Goal: Task Accomplishment & Management: Use online tool/utility

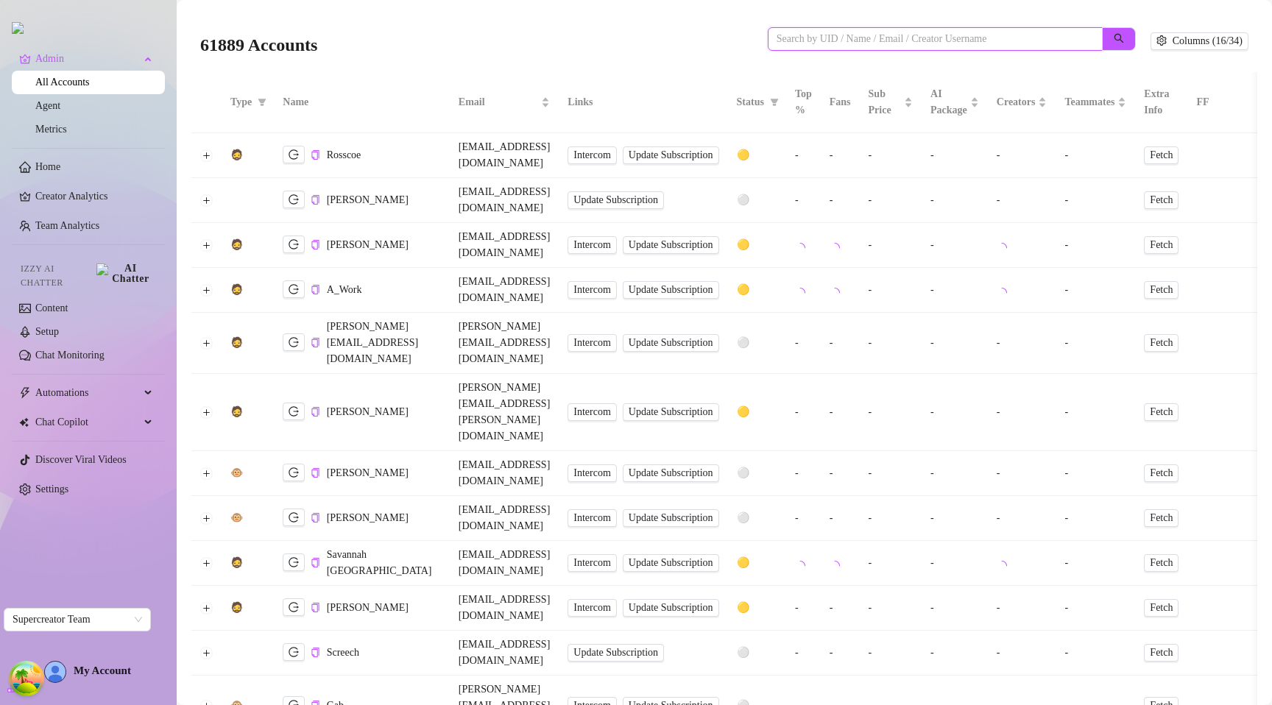
click at [921, 34] on input "search" at bounding box center [928, 39] width 305 height 16
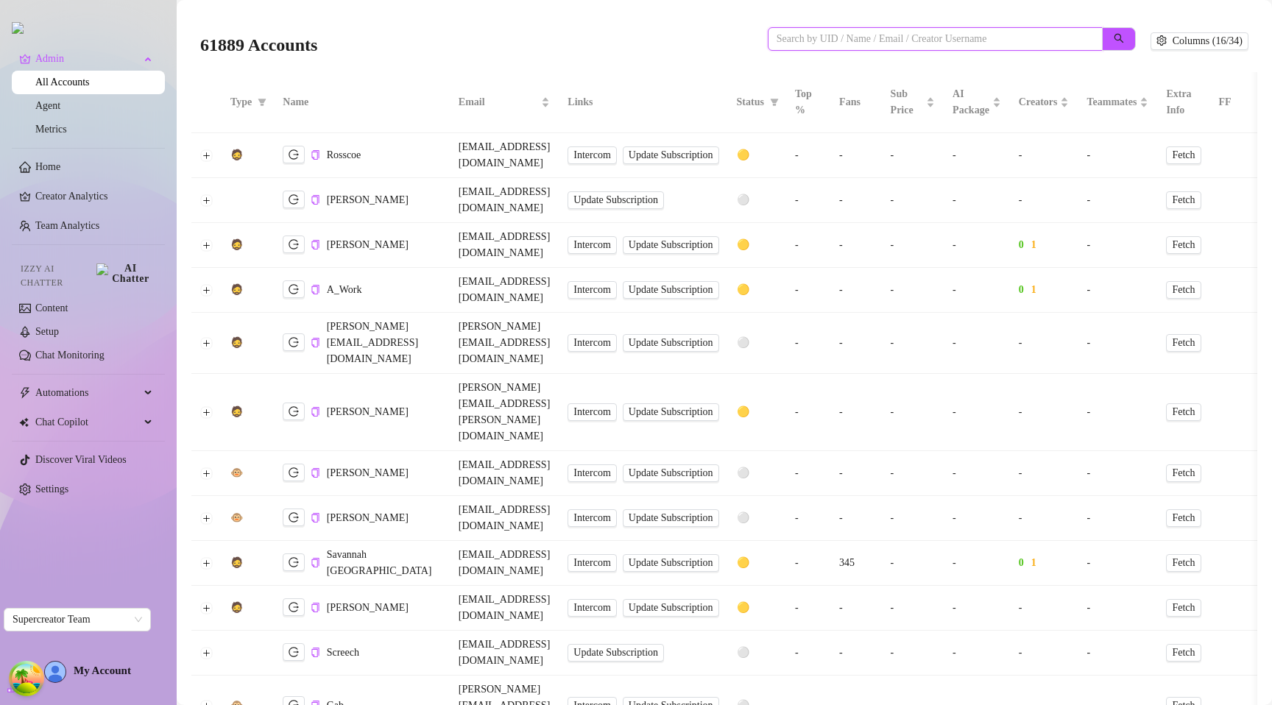
paste input "4zxUiW6zTfasxQ7NF9Kw4gQ67PC2"
type input "4zxUiW6zTfasxQ7NF9Kw4gQ67PC2"
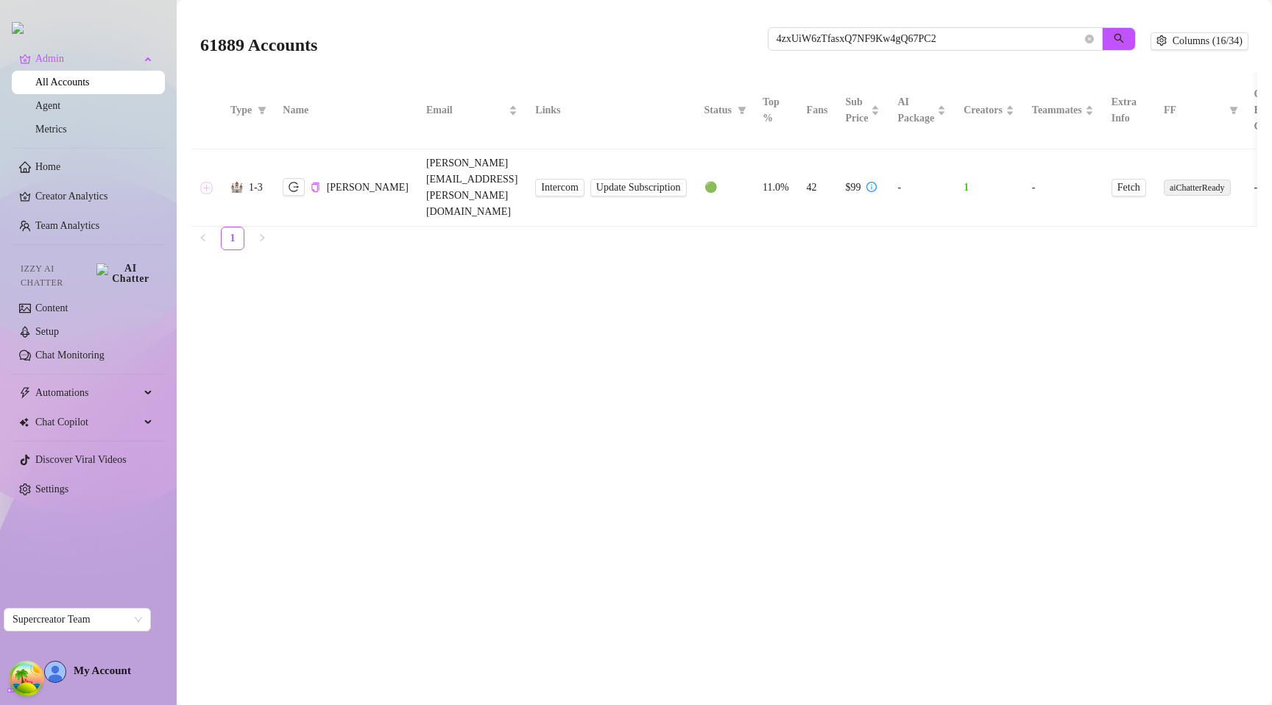
click at [208, 182] on button "Expand row" at bounding box center [207, 188] width 12 height 12
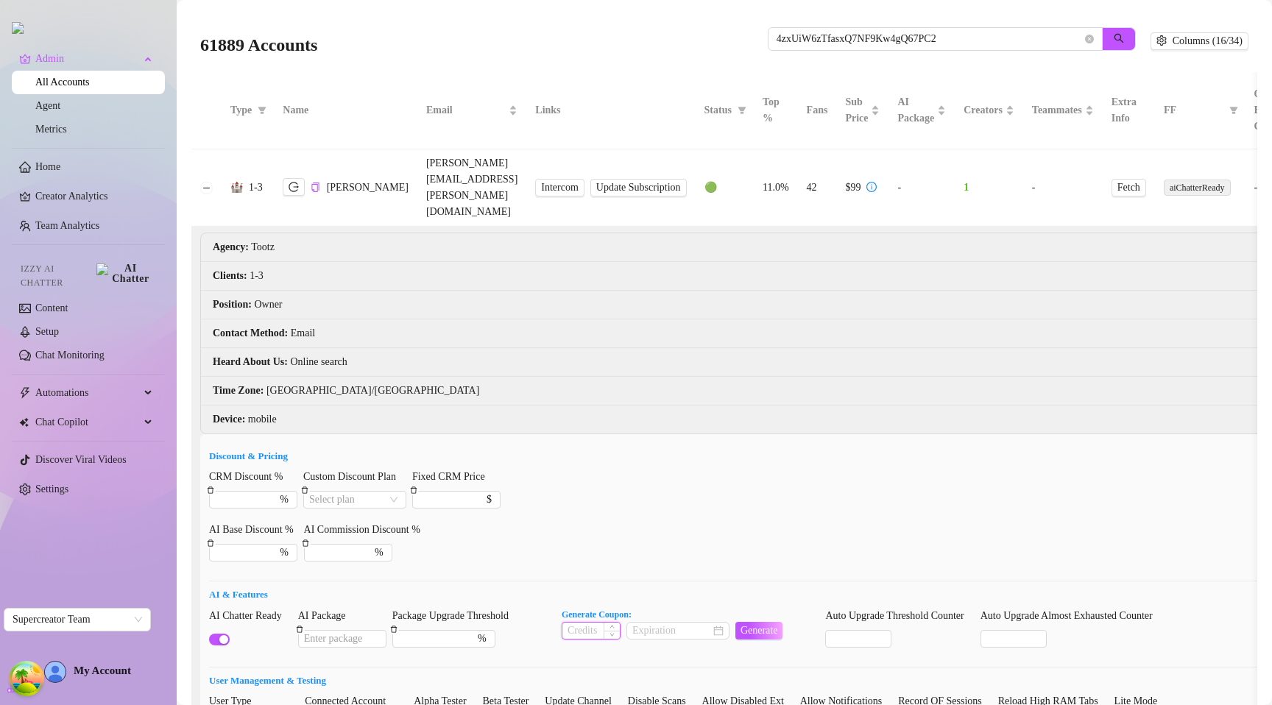
click at [599, 623] on input at bounding box center [590, 631] width 57 height 16
type input "1"
click at [676, 623] on input at bounding box center [671, 631] width 78 height 16
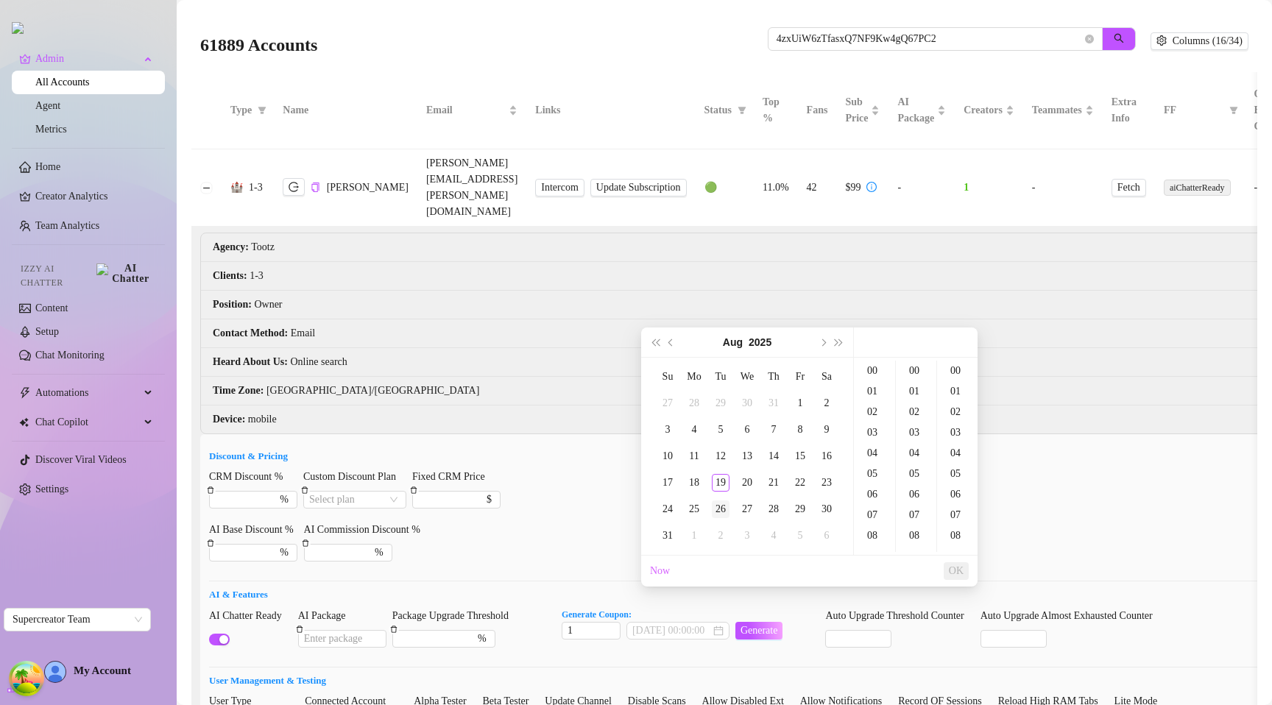
click at [715, 501] on div "26" at bounding box center [721, 509] width 18 height 18
type input "[DATE] 00:00:00"
click at [965, 569] on ul "Now OK" at bounding box center [809, 571] width 336 height 31
click at [954, 570] on span "OK" at bounding box center [956, 571] width 15 height 12
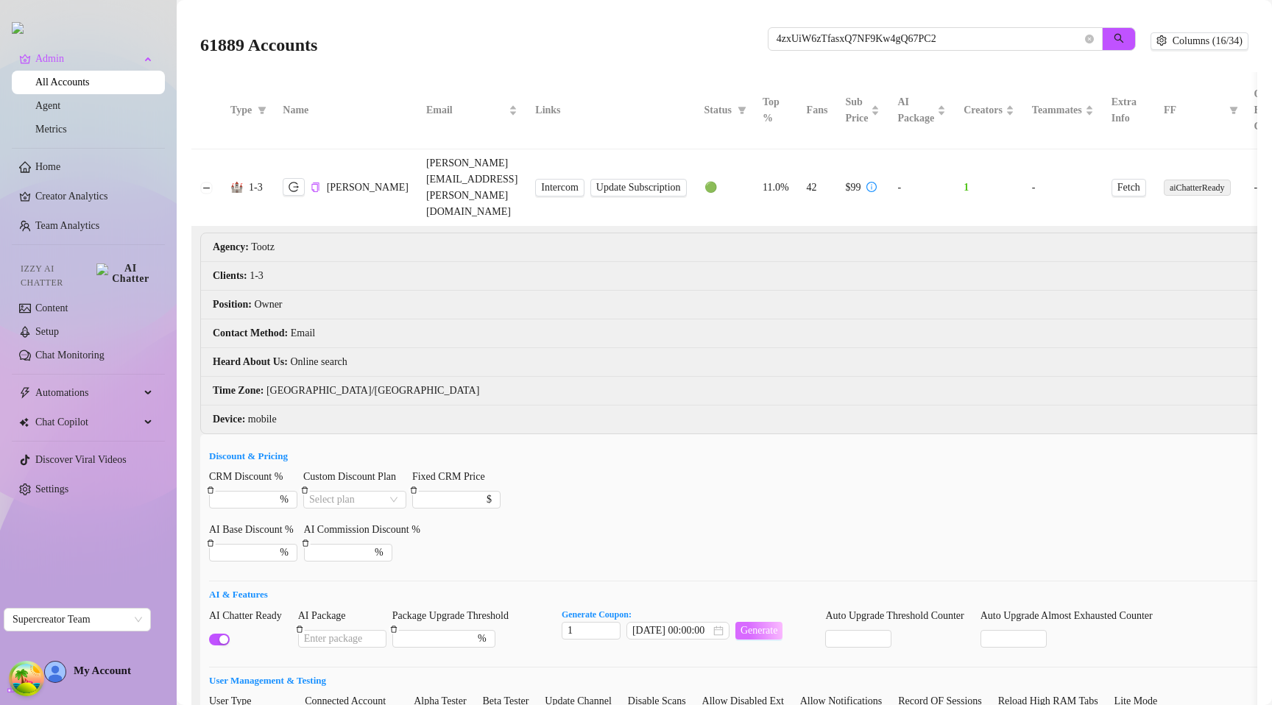
click at [759, 625] on span "Generate" at bounding box center [759, 631] width 38 height 12
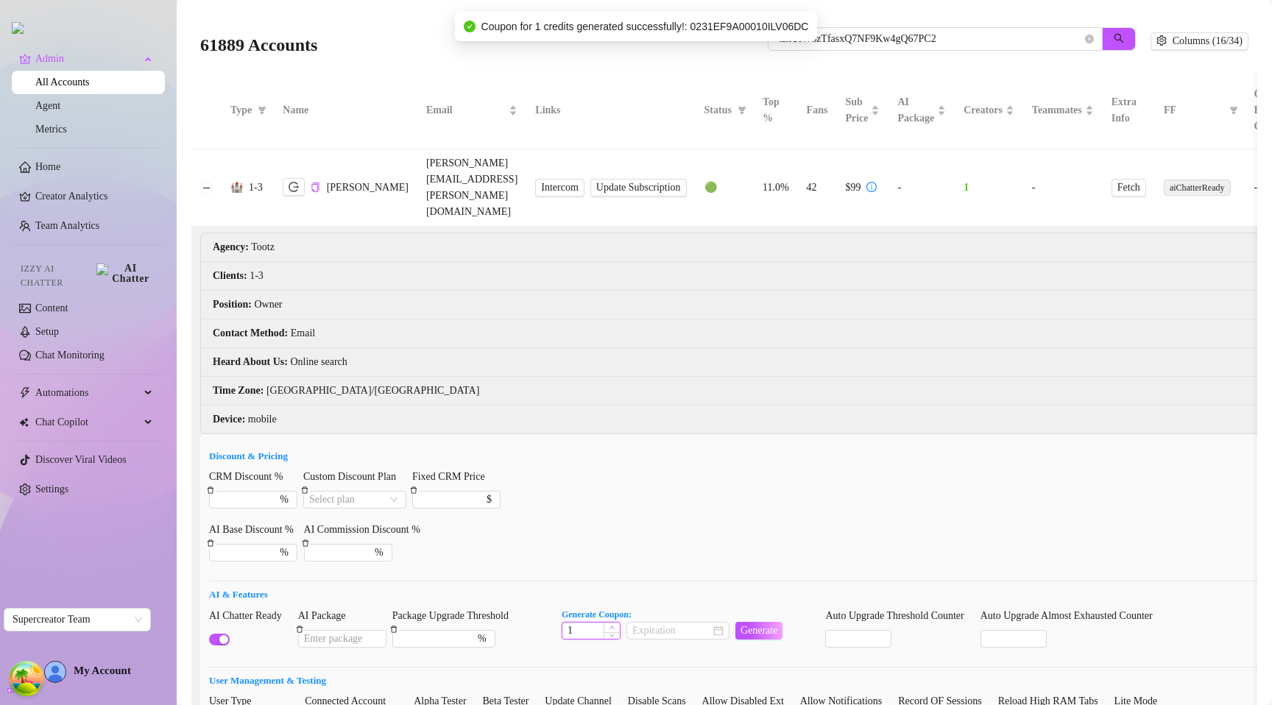
click at [619, 623] on span "Increase Value" at bounding box center [611, 628] width 16 height 10
type input "12"
click at [666, 623] on input at bounding box center [671, 631] width 78 height 16
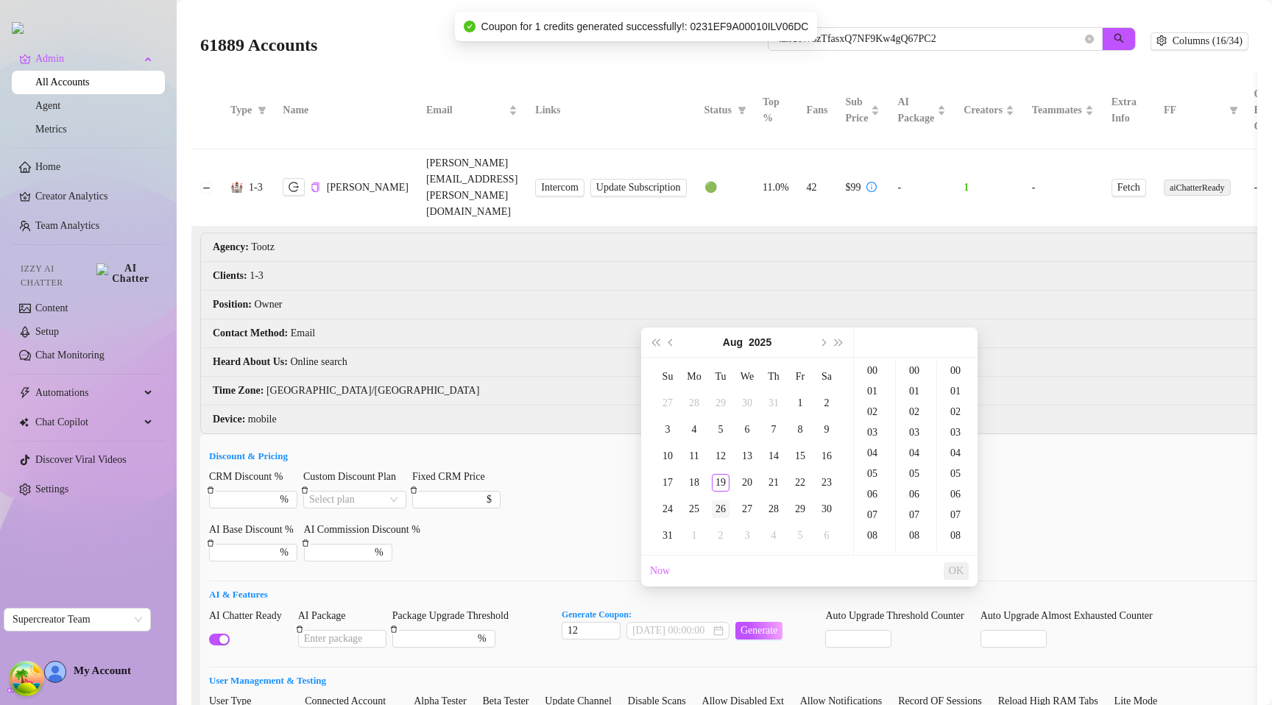
click at [715, 514] on div "26" at bounding box center [721, 509] width 18 height 18
type input "[DATE] 00:00:00"
click at [960, 570] on span "OK" at bounding box center [956, 571] width 15 height 12
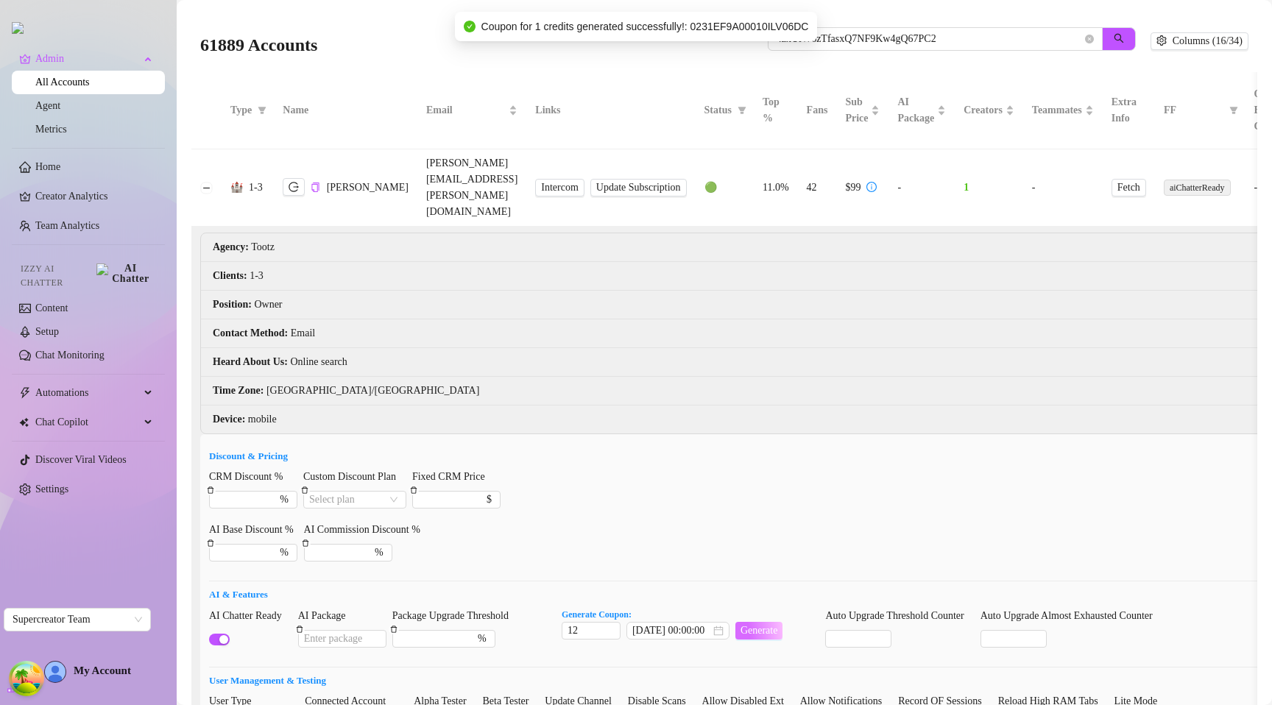
click at [778, 625] on span "Generate" at bounding box center [759, 631] width 38 height 12
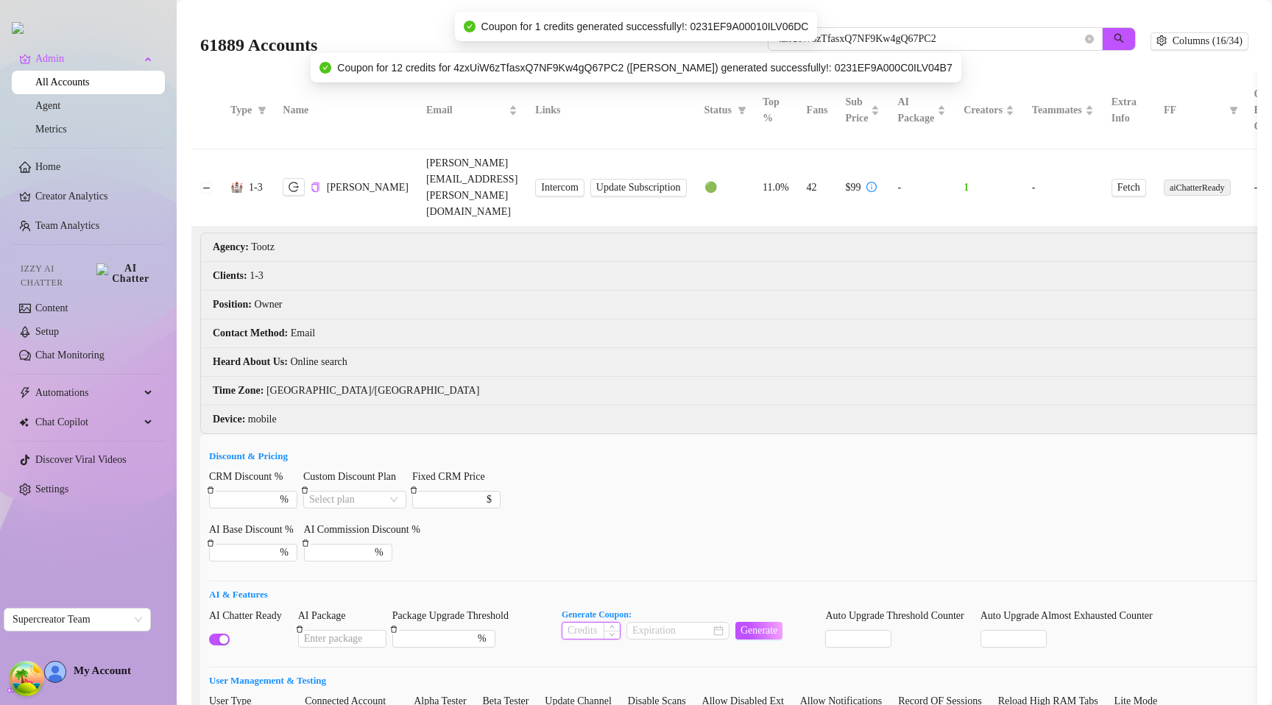
click at [610, 623] on input at bounding box center [590, 631] width 57 height 16
type input "1"
click at [648, 623] on input at bounding box center [671, 631] width 78 height 16
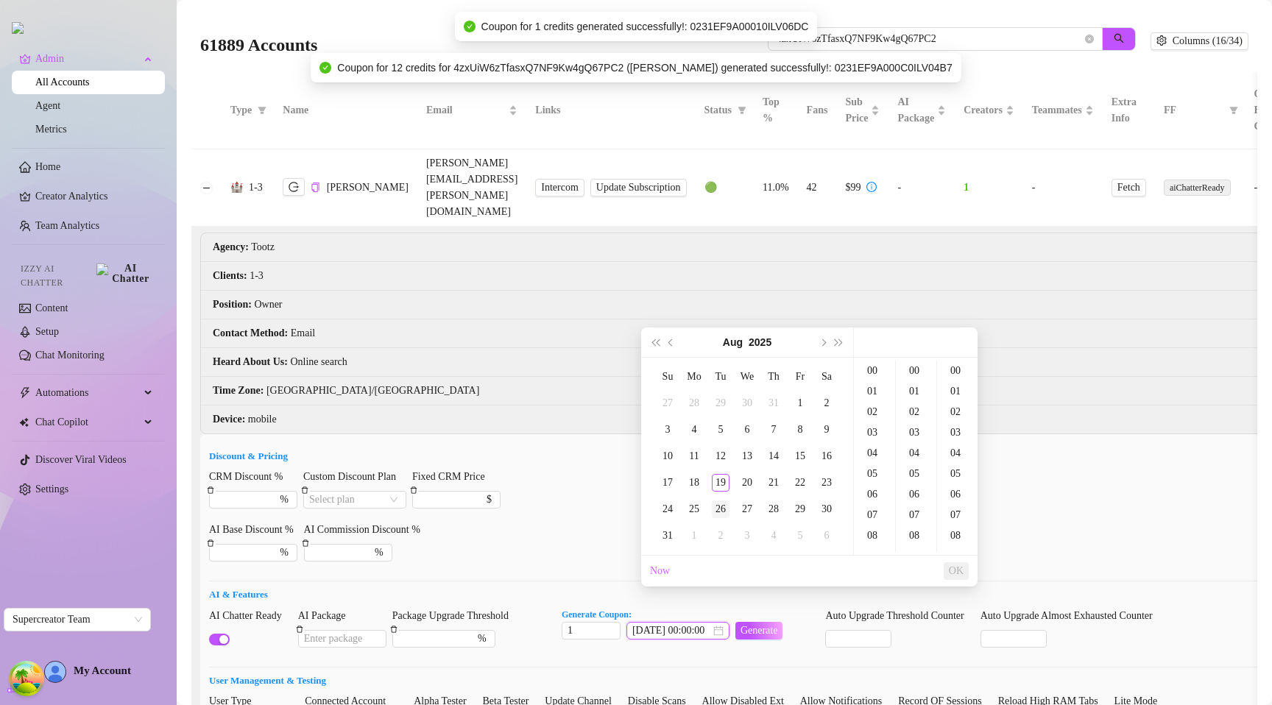
type input "[DATE] 00:00:00"
click at [713, 503] on div "26" at bounding box center [721, 509] width 18 height 18
click at [955, 571] on span "OK" at bounding box center [956, 571] width 15 height 12
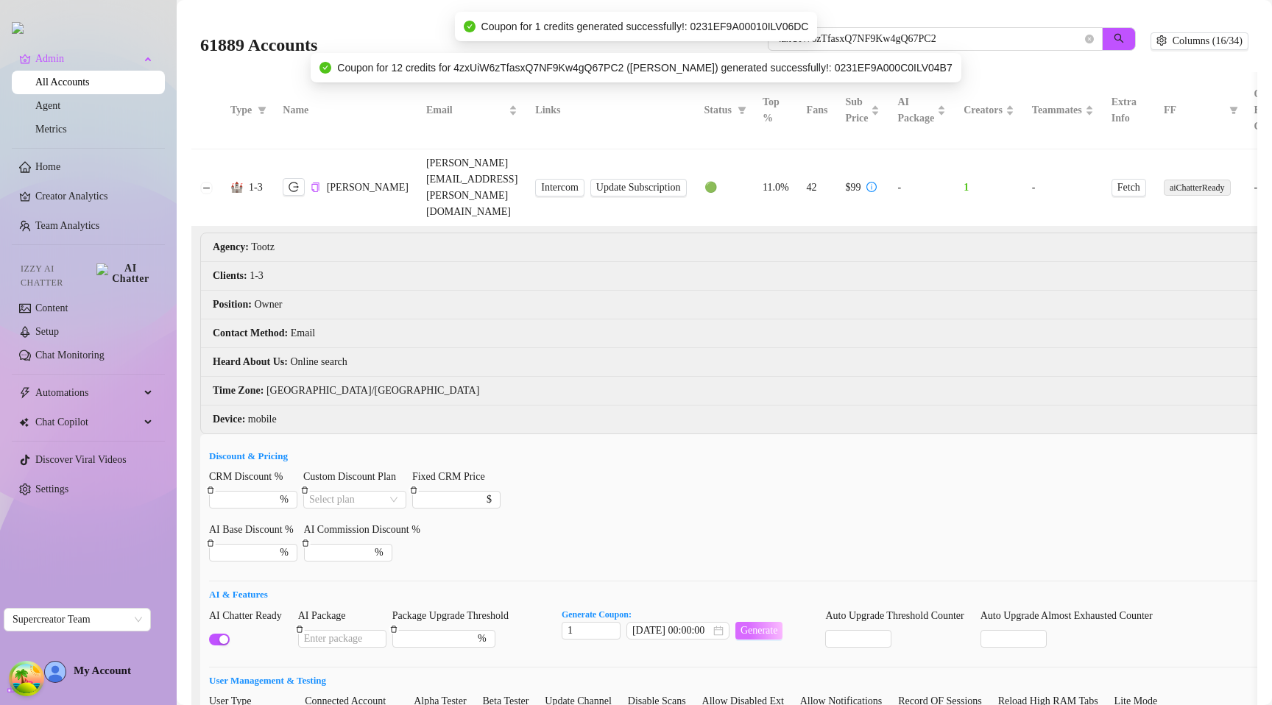
click at [778, 625] on span "Generate" at bounding box center [759, 631] width 38 height 12
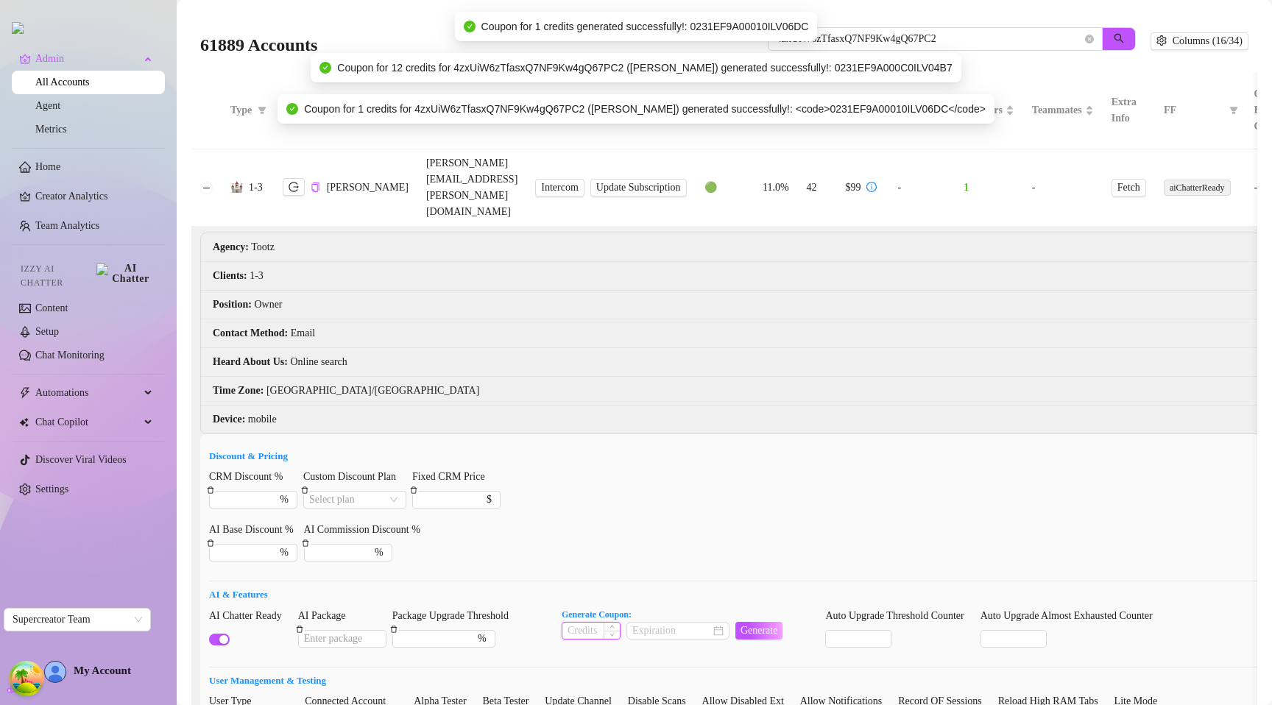
click at [591, 623] on input at bounding box center [590, 631] width 57 height 16
type input "1"
click at [673, 623] on input at bounding box center [671, 631] width 78 height 16
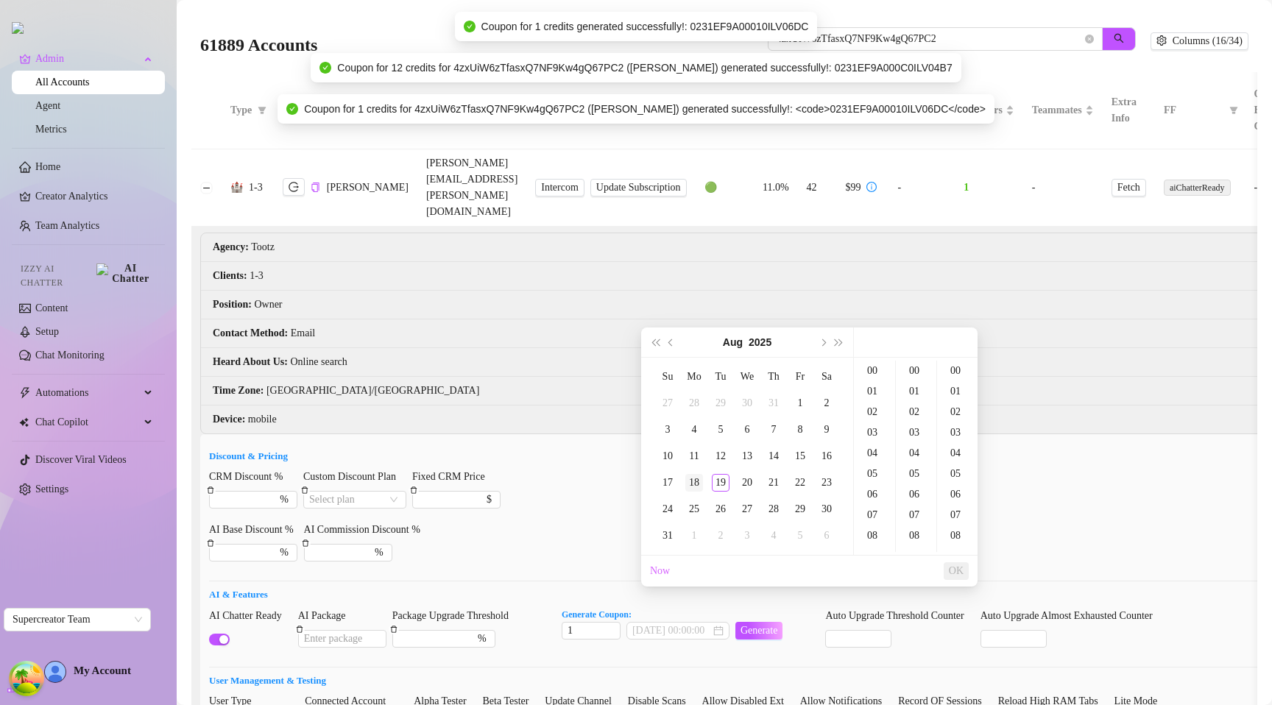
click at [690, 478] on div "18" at bounding box center [694, 483] width 18 height 18
click at [958, 563] on button "OK" at bounding box center [955, 571] width 25 height 18
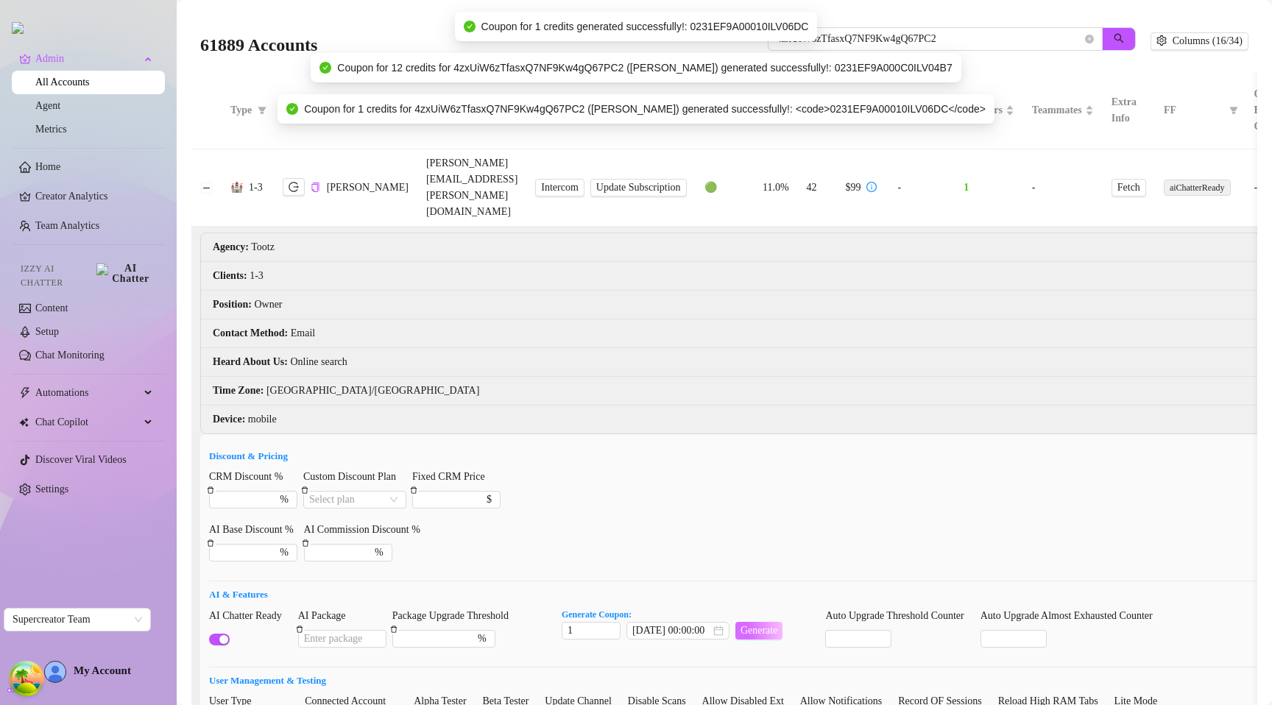
click at [770, 625] on span "Generate" at bounding box center [759, 631] width 38 height 12
click at [658, 623] on input "[DATE] 00:00:00" at bounding box center [671, 631] width 78 height 16
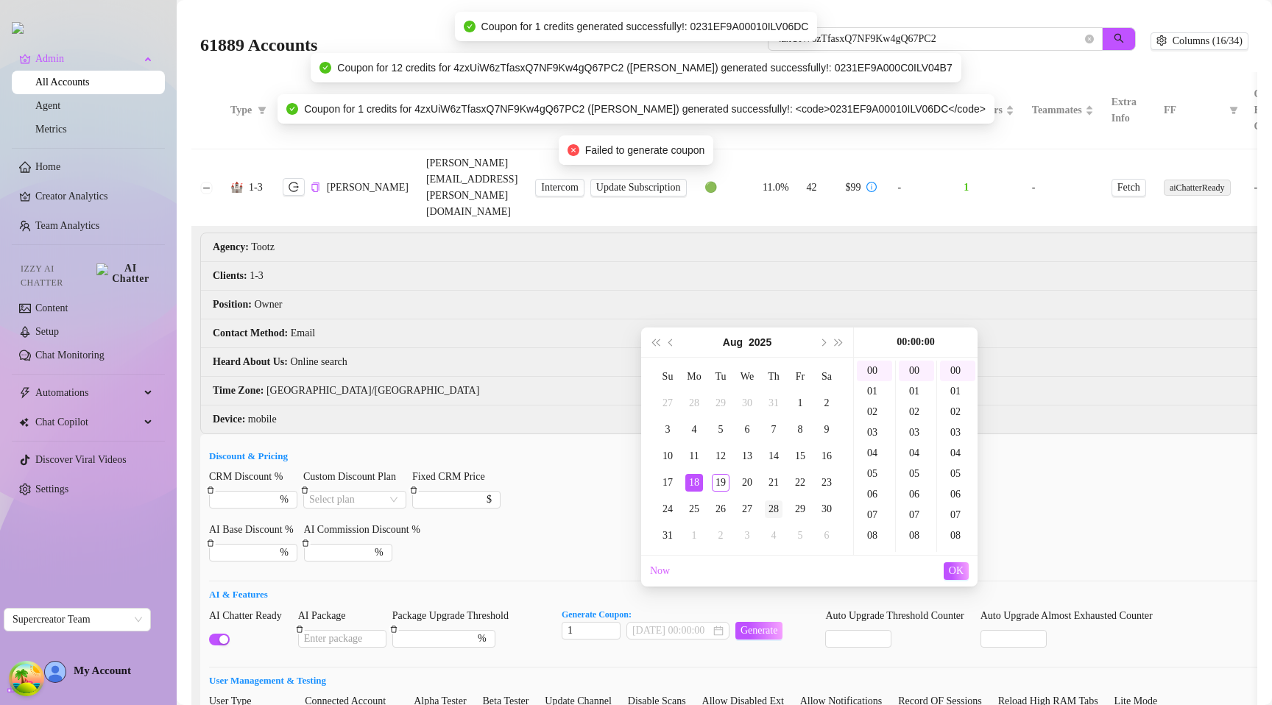
click at [778, 510] on div "28" at bounding box center [774, 509] width 18 height 18
type input "[DATE] 00:00:00"
click at [953, 564] on button "OK" at bounding box center [955, 571] width 25 height 18
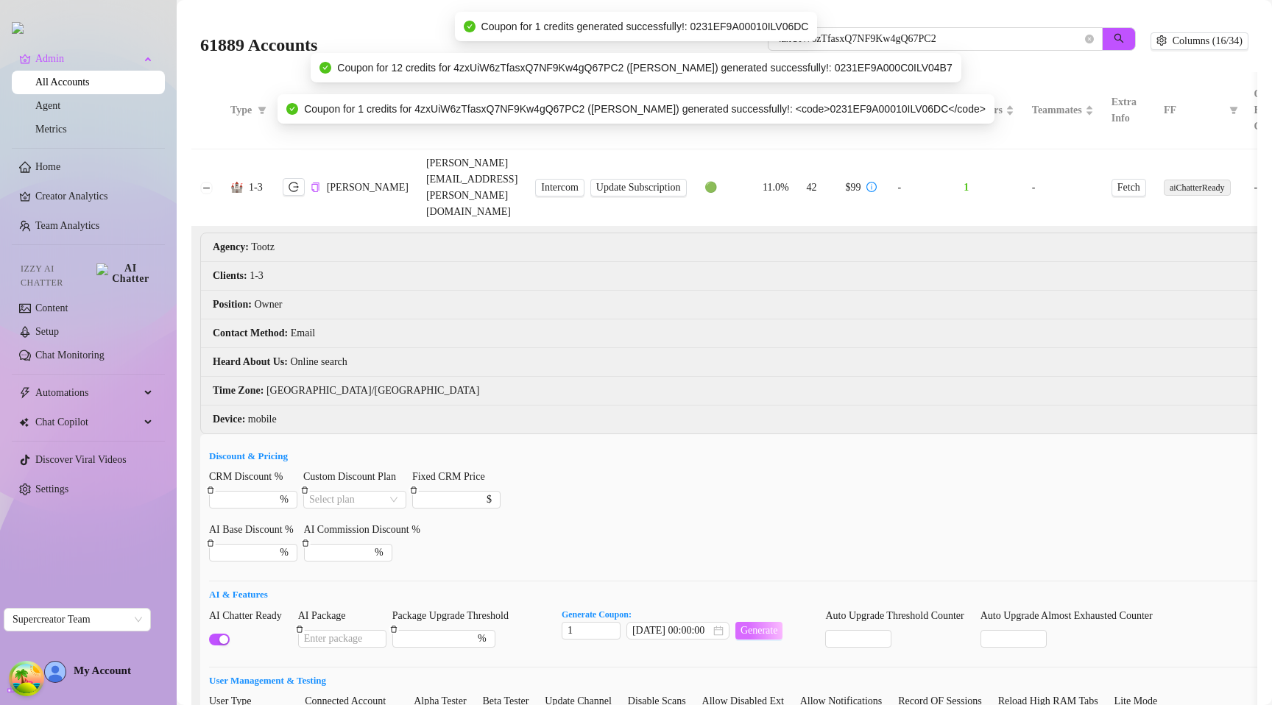
click at [772, 625] on span "Generate" at bounding box center [759, 631] width 38 height 12
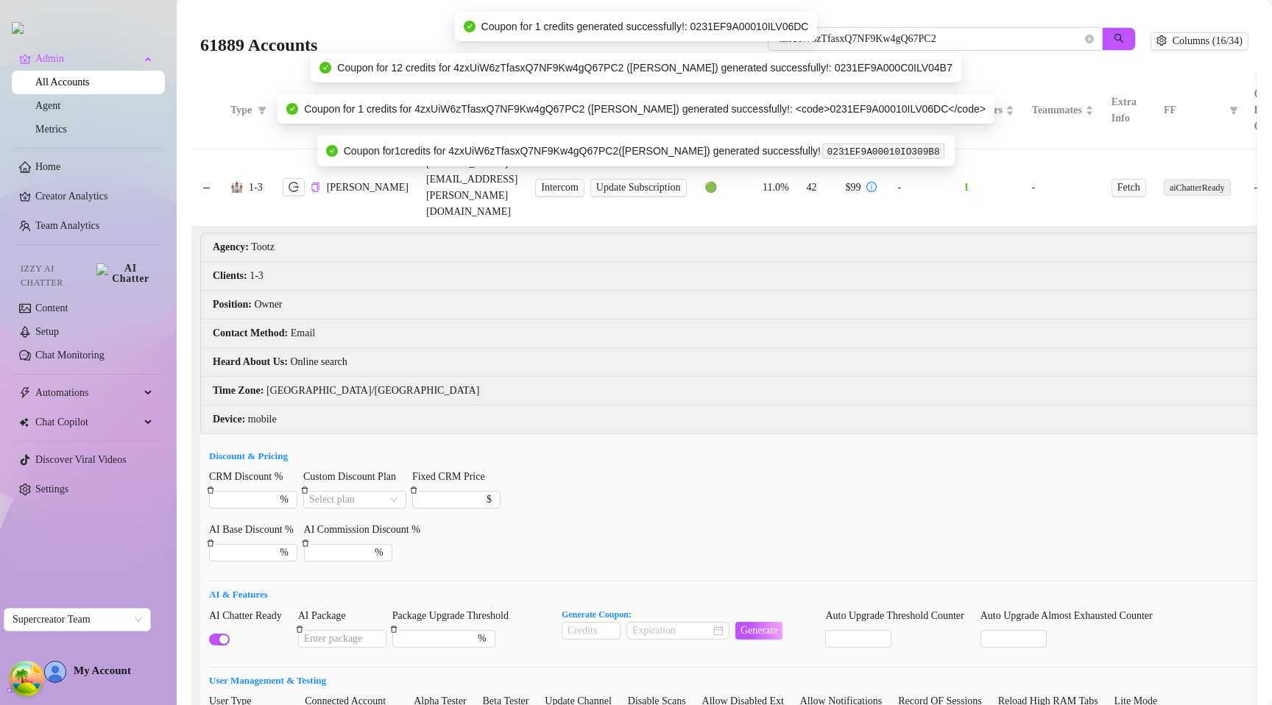
click at [867, 155] on code "0231EF9A00010IO309B8" at bounding box center [882, 150] width 121 height 15
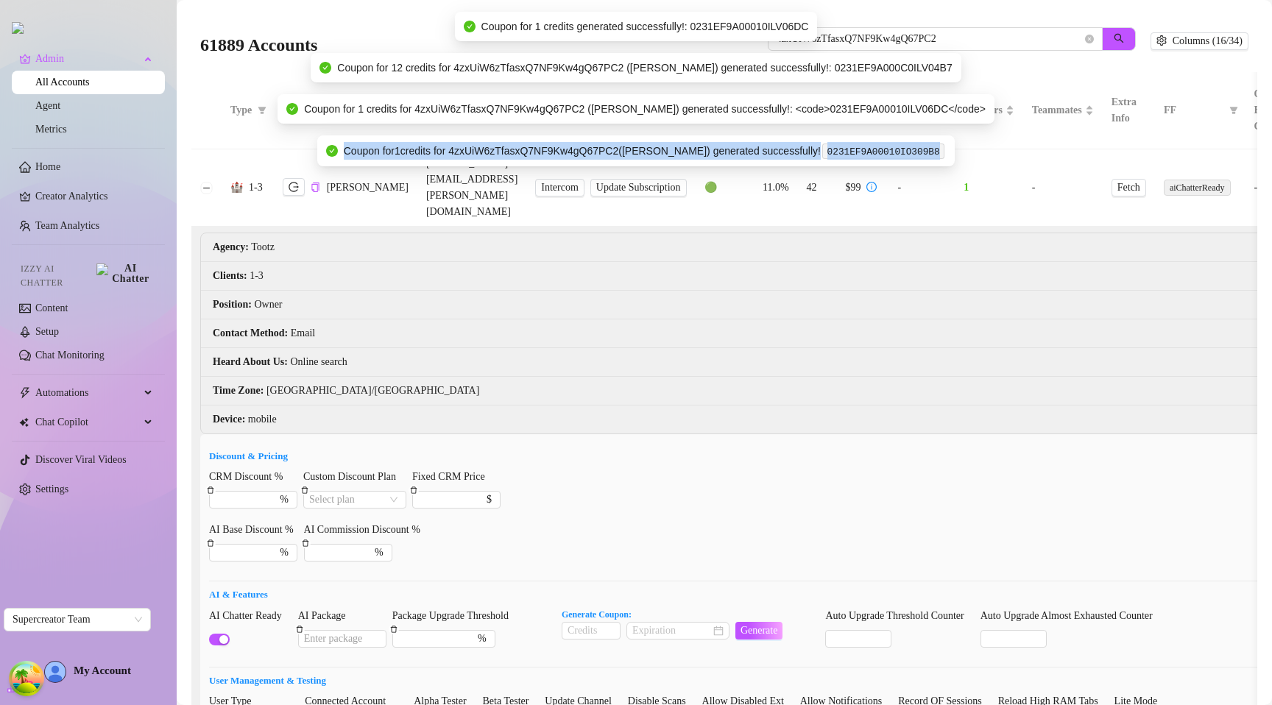
click at [867, 155] on code "0231EF9A00010IO309B8" at bounding box center [882, 150] width 121 height 15
click at [834, 149] on code "0231EF9A00010IO309B8" at bounding box center [882, 150] width 121 height 15
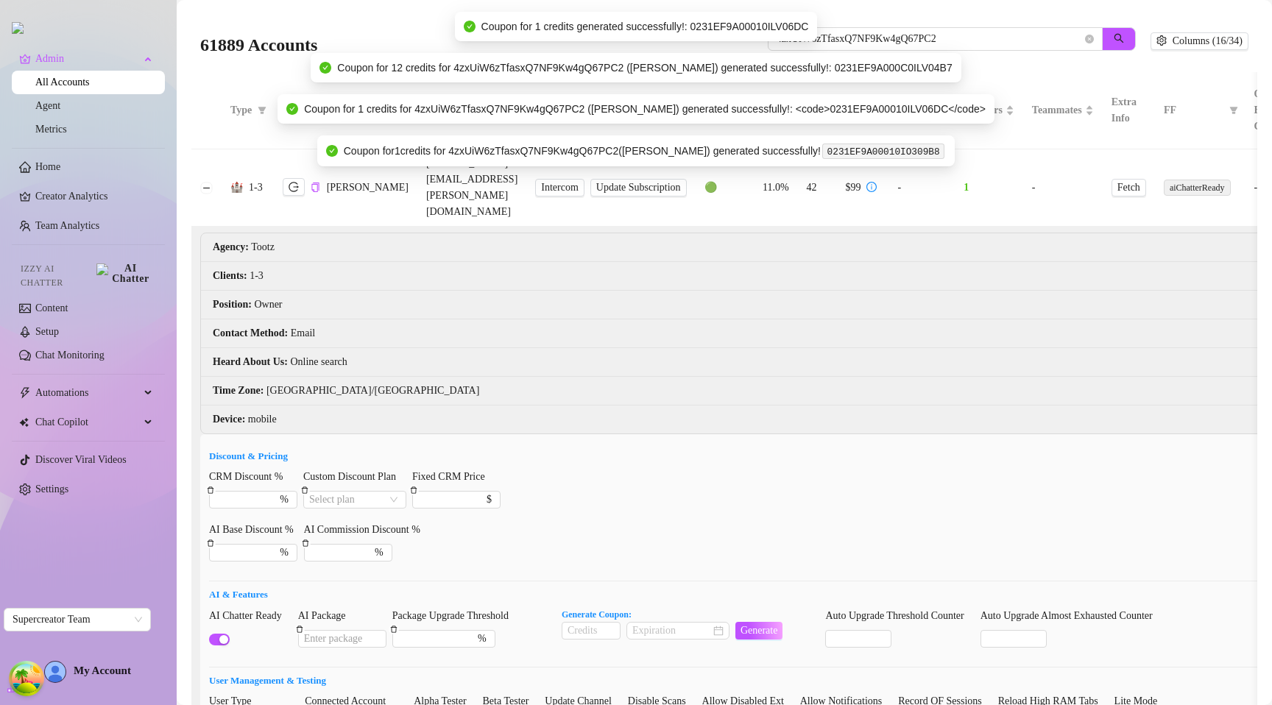
click at [853, 148] on code "0231EF9A00010IO309B8" at bounding box center [882, 150] width 121 height 15
click at [740, 143] on div "Coupon for 1 credits for 4zxUiW6zTfasxQ7NF9Kw4gQ67PC2 ( [PERSON_NAME] ) generat…" at bounding box center [645, 151] width 603 height 18
click at [531, 148] on div "Coupon for 1 credits for 4zxUiW6zTfasxQ7NF9Kw4gQ67PC2 ( [PERSON_NAME] ) generat…" at bounding box center [645, 151] width 603 height 18
click at [687, 319] on li "Contact Method : Email" at bounding box center [797, 333] width 1193 height 29
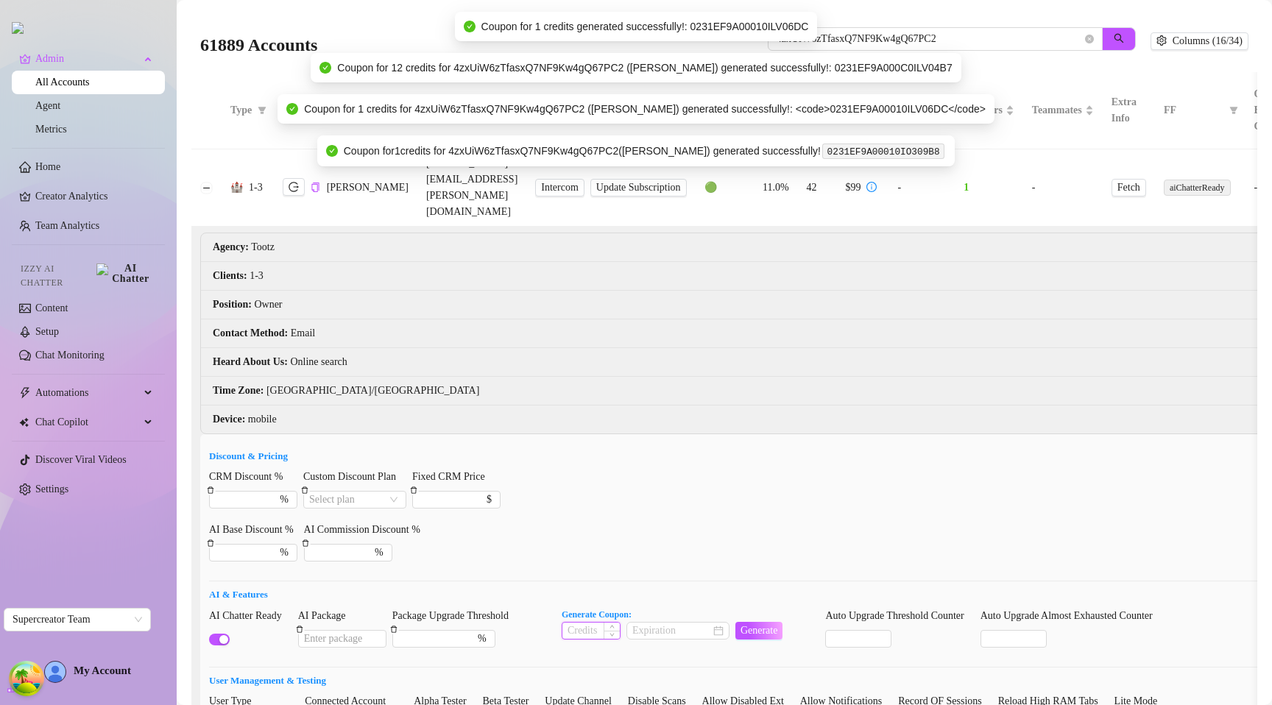
click at [598, 623] on input at bounding box center [590, 631] width 57 height 16
type input "2"
click at [671, 623] on input at bounding box center [671, 631] width 78 height 16
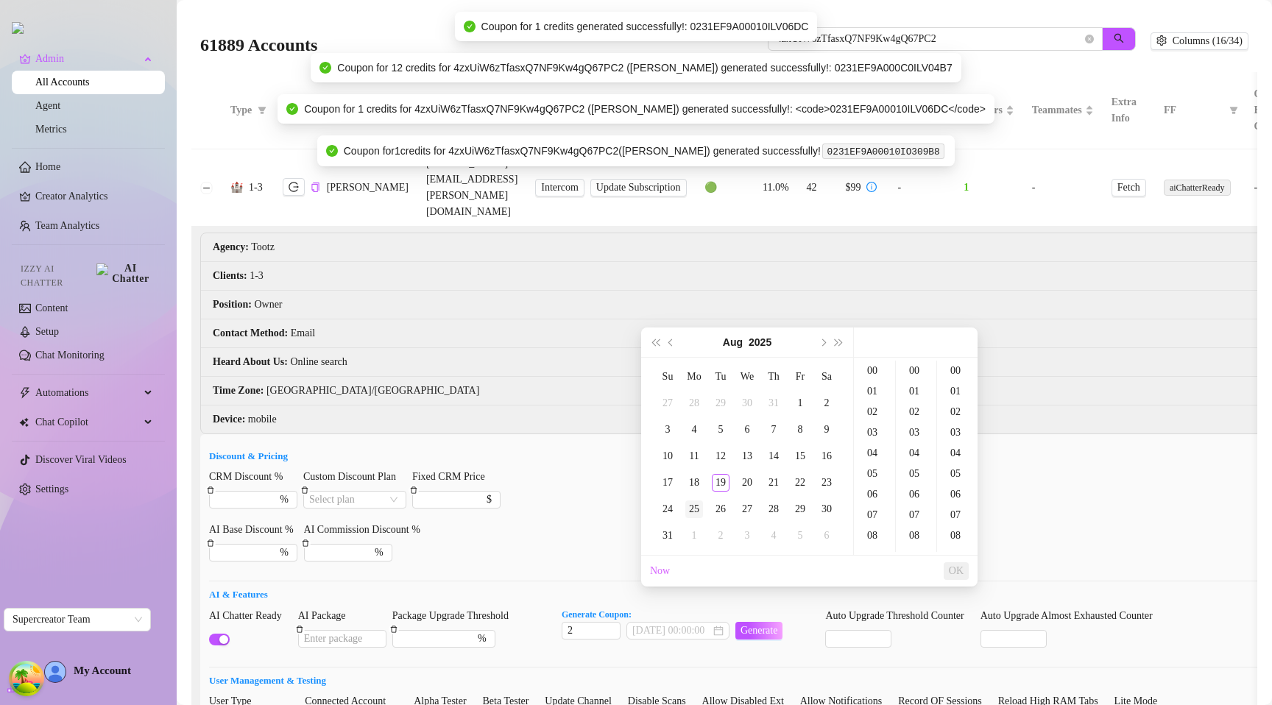
click at [684, 497] on td "25" at bounding box center [694, 509] width 26 height 26
click at [677, 506] on td "24" at bounding box center [667, 509] width 26 height 26
type input "[DATE] 00:00:00"
click at [947, 572] on button "OK" at bounding box center [955, 571] width 25 height 18
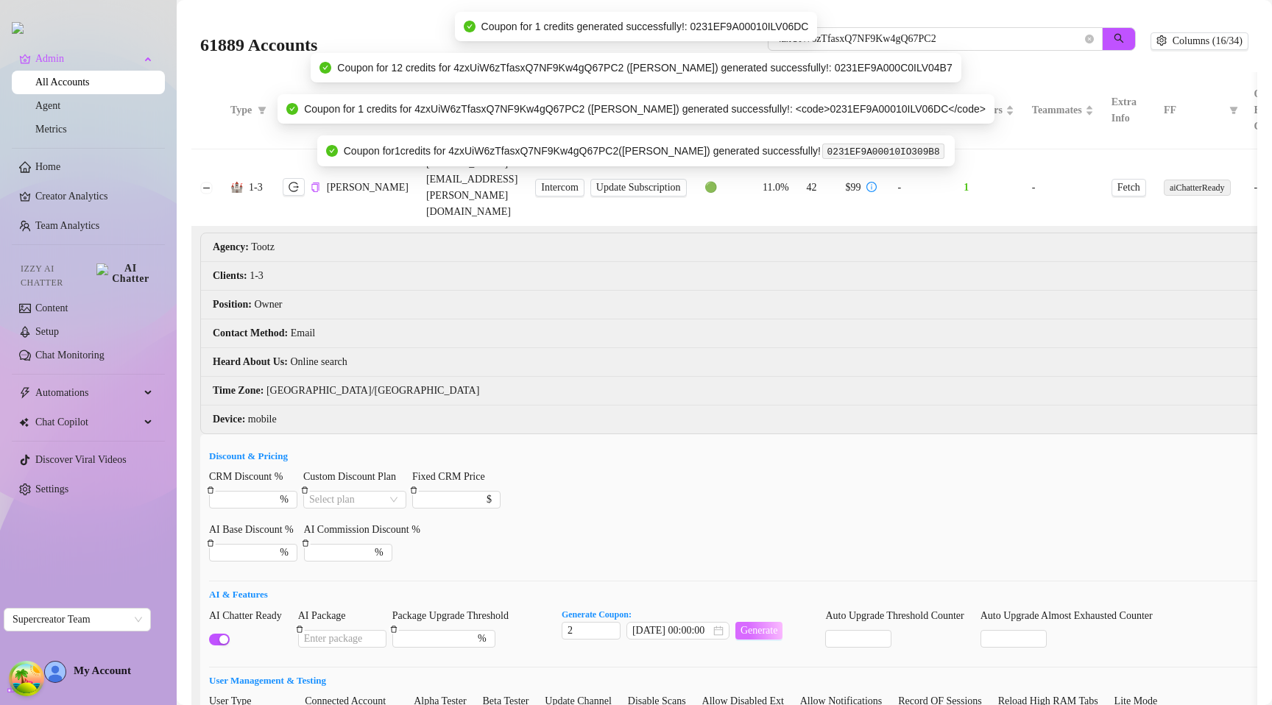
click at [765, 625] on span "Generate" at bounding box center [759, 631] width 38 height 12
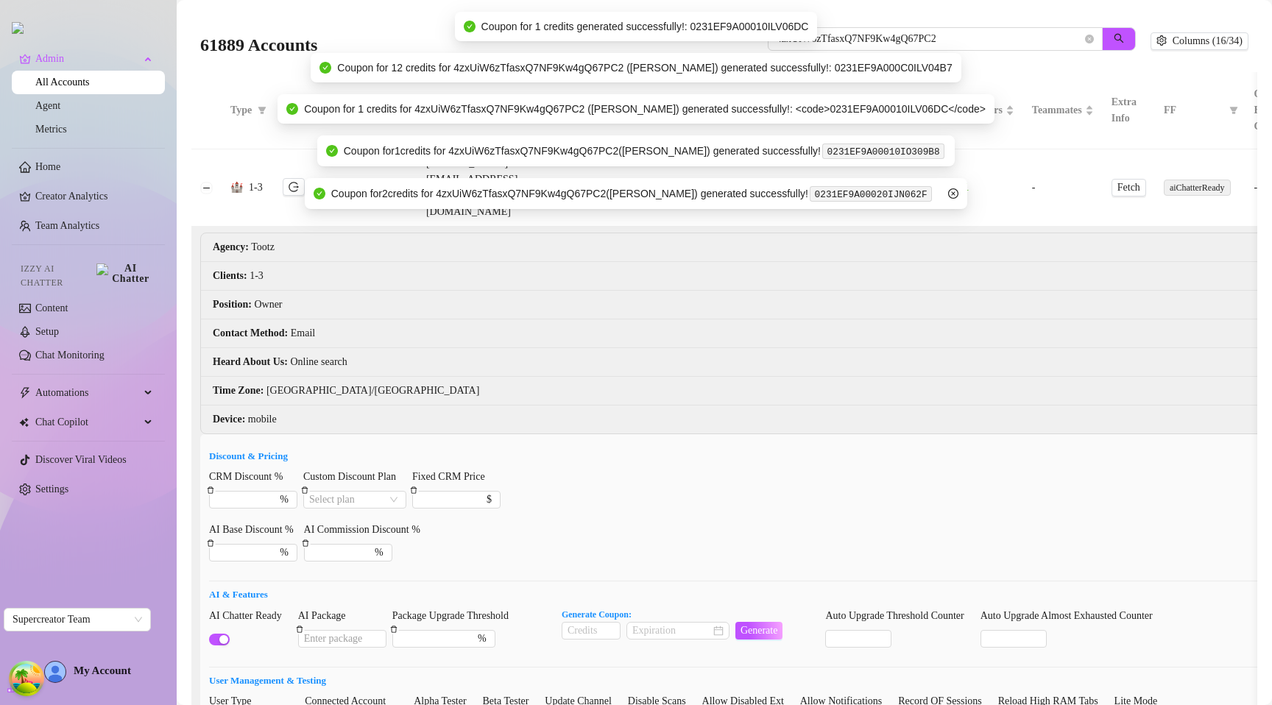
click at [958, 191] on icon "close-circle" at bounding box center [953, 193] width 10 height 10
